Goal: Go to known website: Go to known website

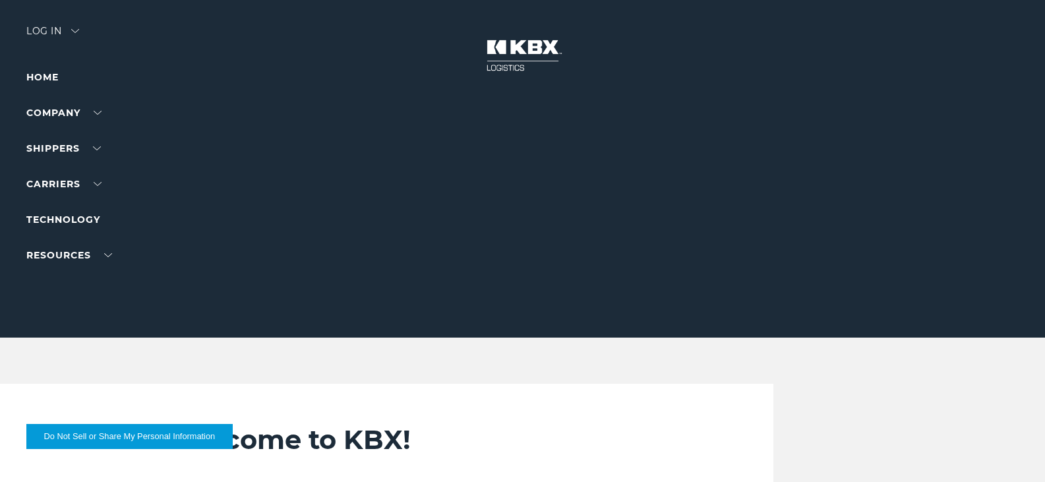
click at [40, 30] on div "Log in" at bounding box center [52, 35] width 53 height 19
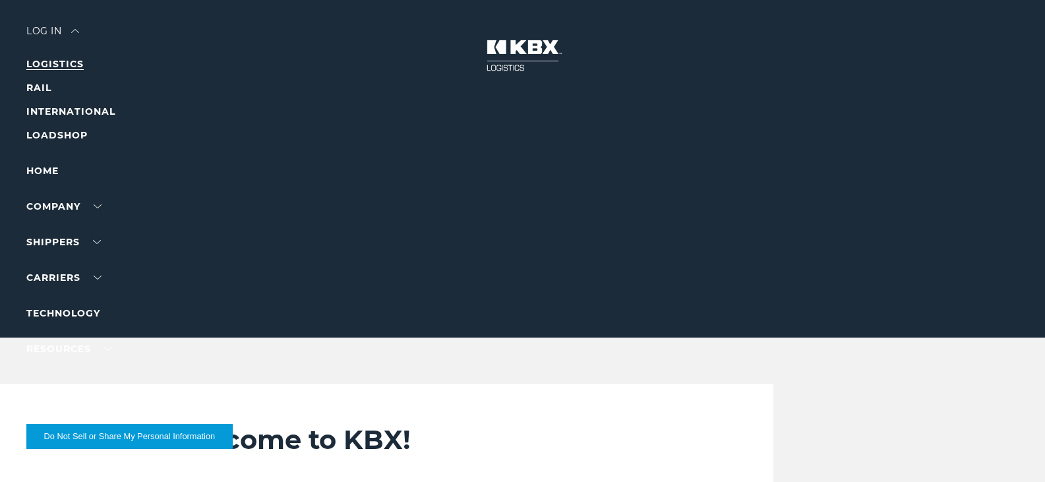
click at [40, 62] on link "LOGISTICS" at bounding box center [54, 64] width 57 height 12
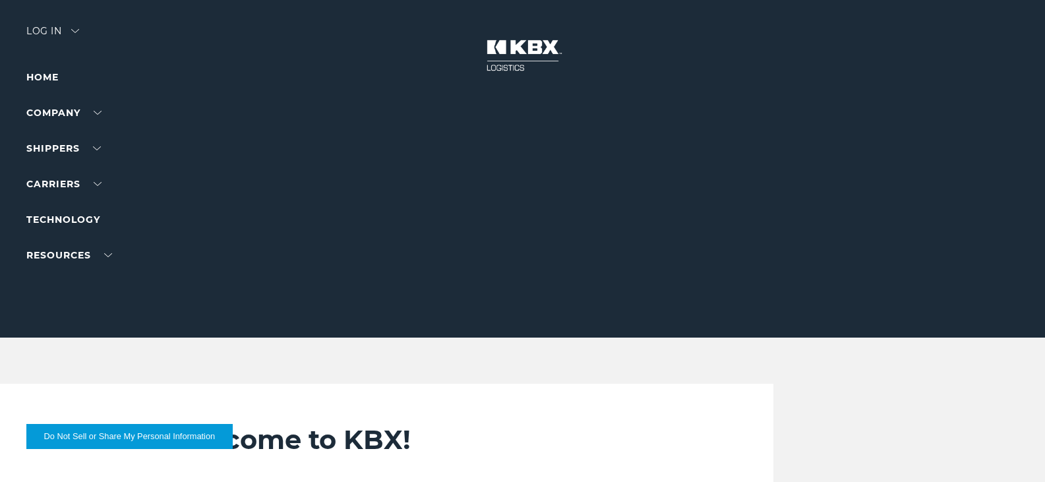
click at [34, 24] on div at bounding box center [527, 169] width 1055 height 338
click at [34, 32] on div "Log in" at bounding box center [52, 35] width 53 height 19
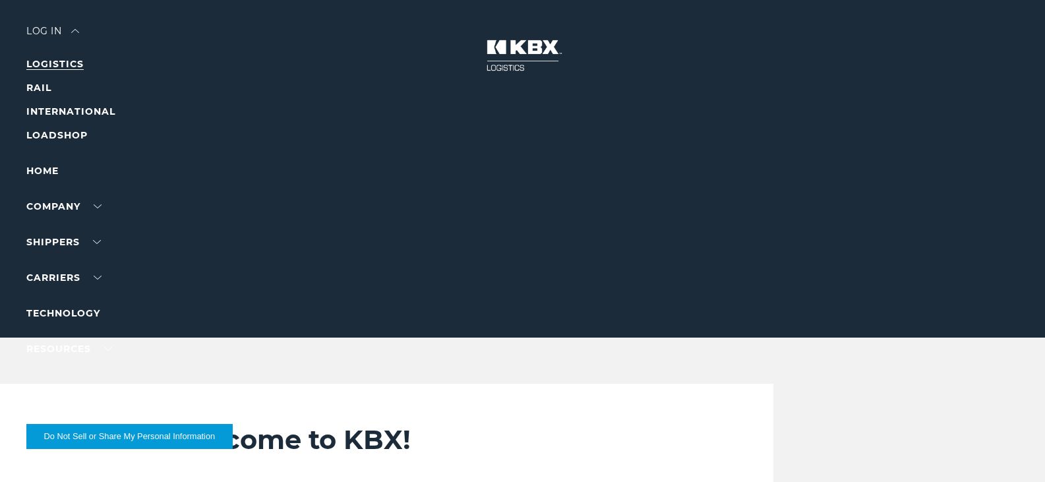
click at [38, 63] on link "LOGISTICS" at bounding box center [54, 64] width 57 height 12
